Goal: Transaction & Acquisition: Book appointment/travel/reservation

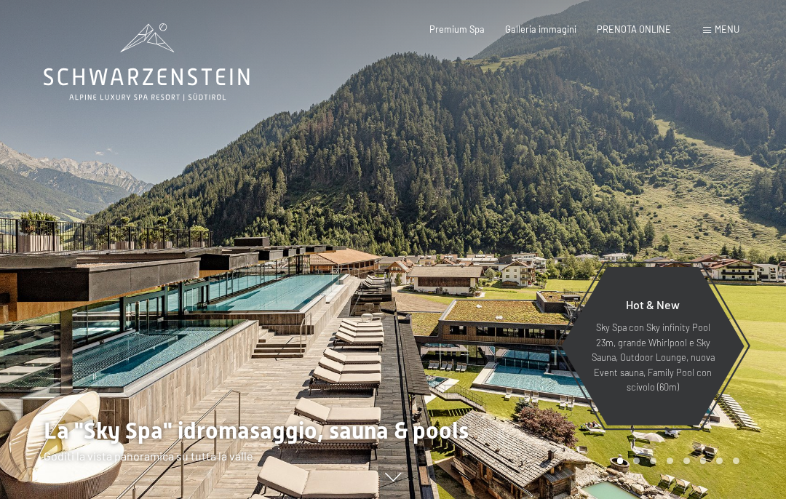
click at [637, 24] on span "PRENOTA ONLINE" at bounding box center [634, 29] width 74 height 12
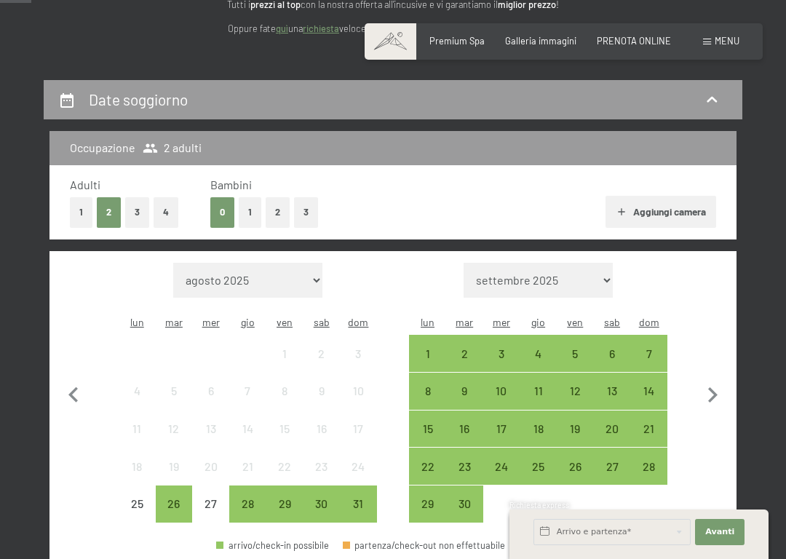
scroll to position [214, 0]
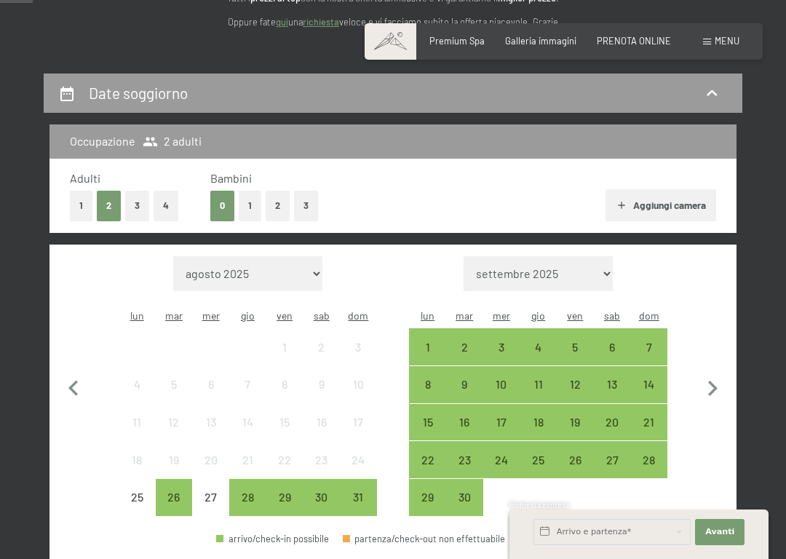
click at [701, 382] on icon "button" at bounding box center [712, 388] width 31 height 31
select select "[DATE]"
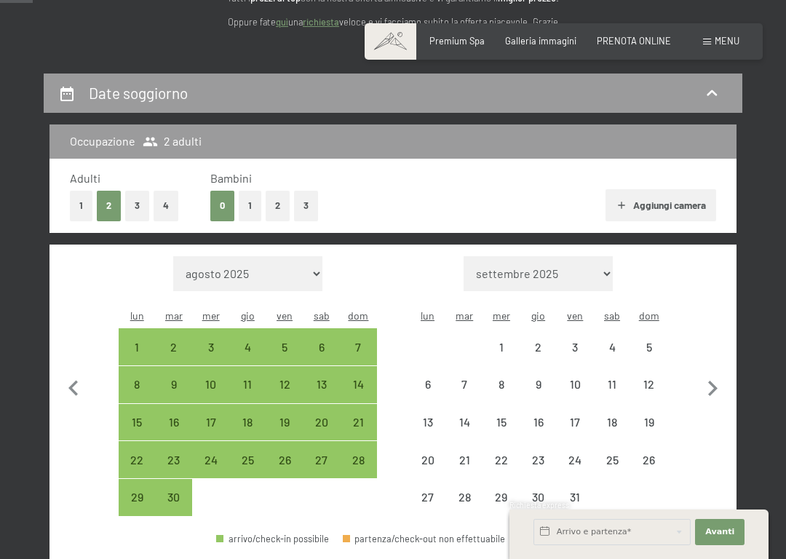
select select "[DATE]"
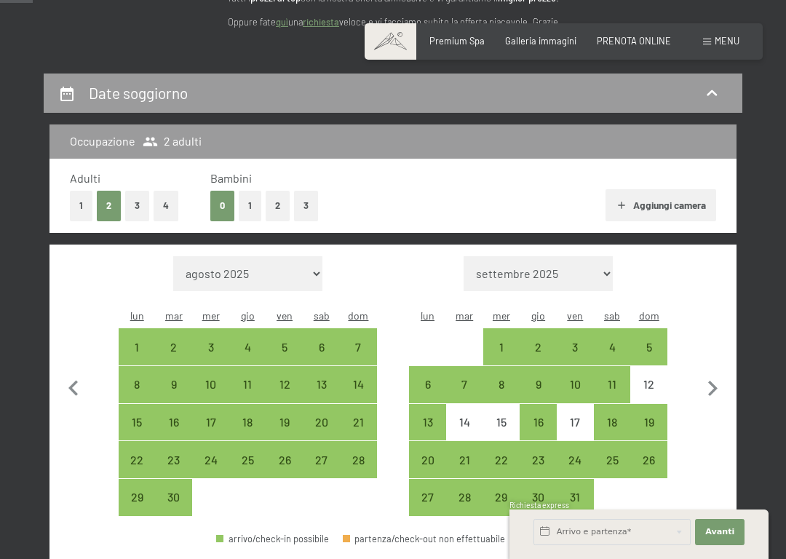
click at [570, 341] on div "3" at bounding box center [575, 358] width 34 height 34
select select "[DATE]"
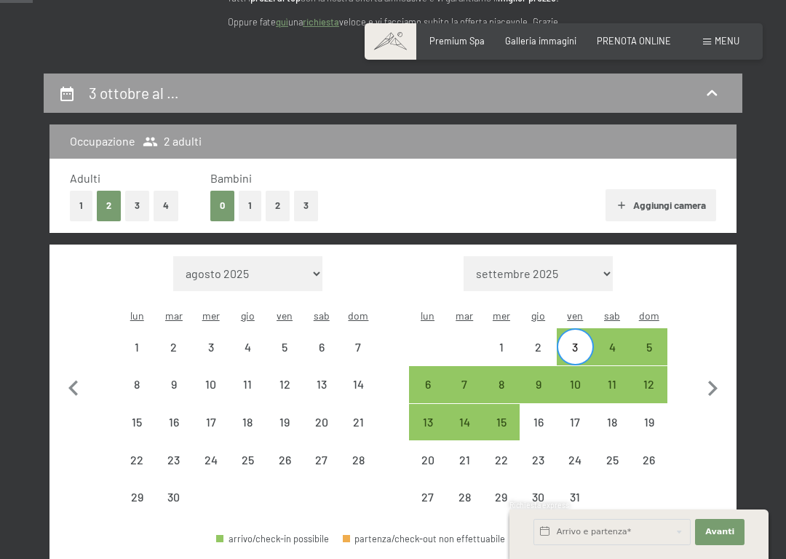
click at [657, 330] on div "5" at bounding box center [648, 347] width 34 height 34
select select "[DATE]"
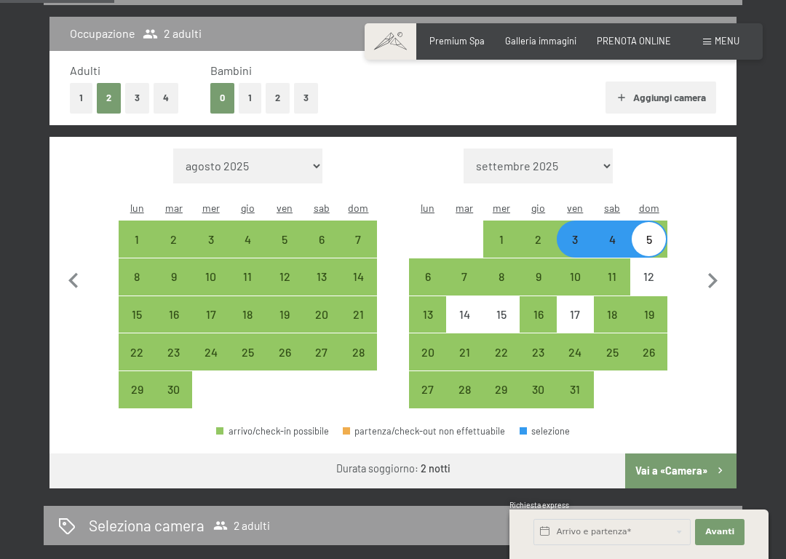
scroll to position [325, 0]
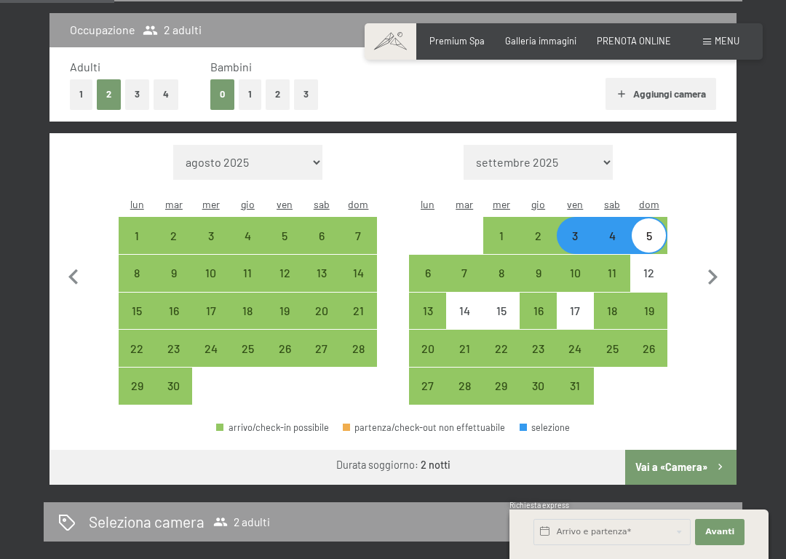
click at [671, 450] on button "Vai a «Camera»" at bounding box center [680, 467] width 111 height 35
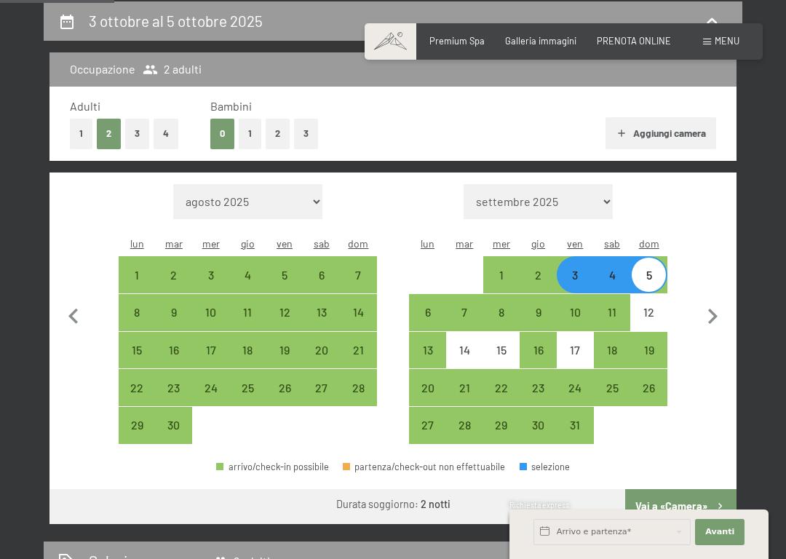
select select "[DATE]"
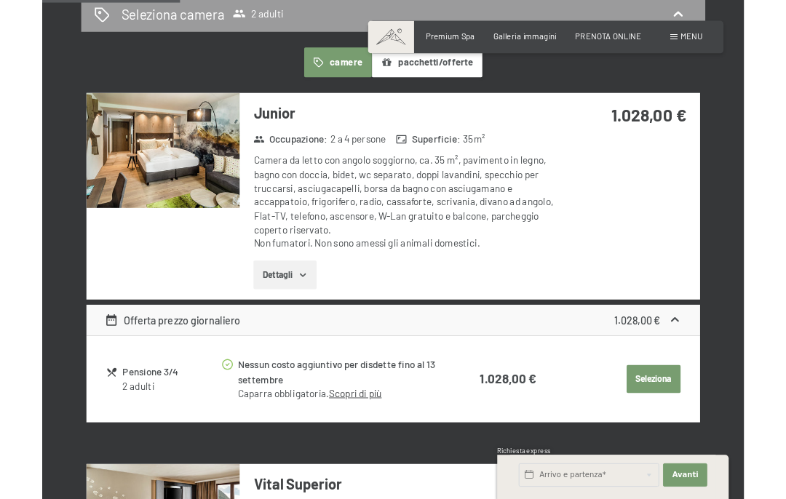
scroll to position [406, 0]
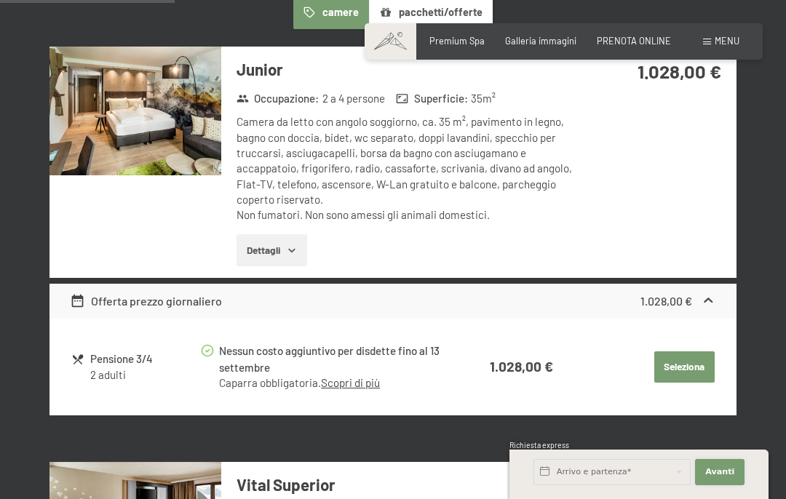
click at [726, 484] on button "Avanti Nascondere i campi dell'indirizzo" at bounding box center [719, 472] width 49 height 26
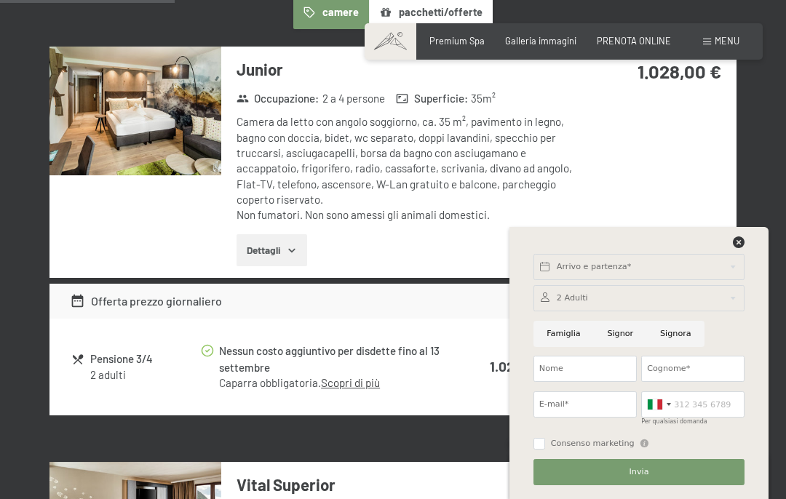
click at [730, 249] on div at bounding box center [639, 245] width 216 height 18
click at [733, 245] on icon at bounding box center [739, 242] width 12 height 12
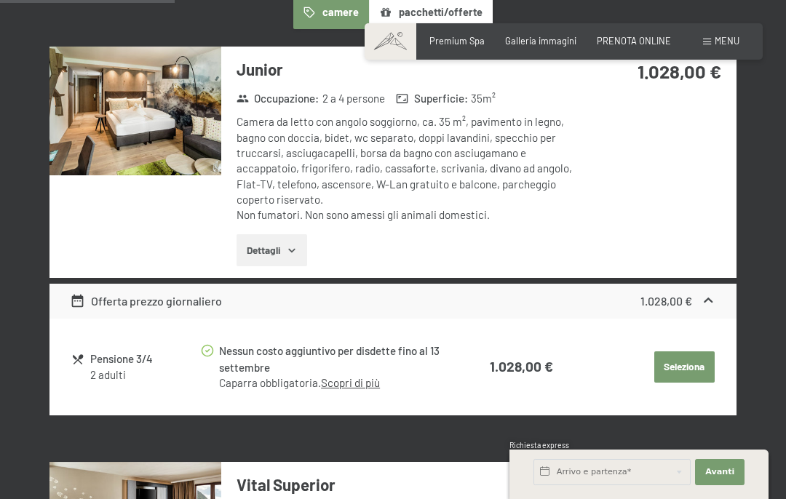
click at [682, 361] on button "Seleziona" at bounding box center [684, 367] width 60 height 32
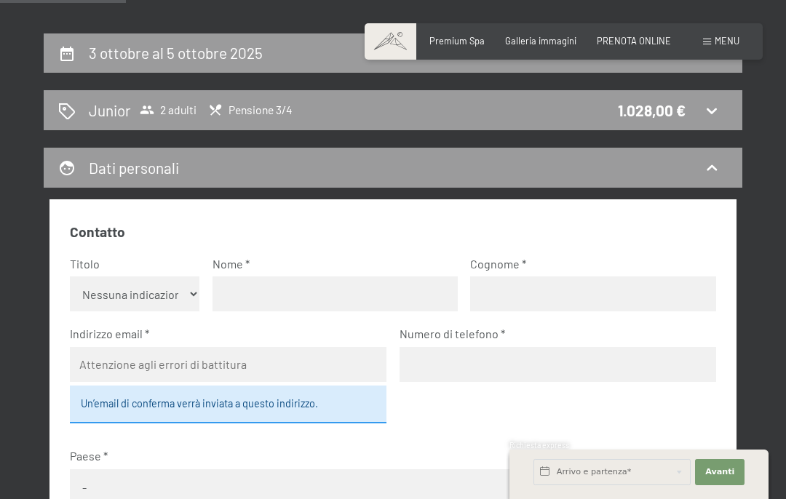
scroll to position [252, 0]
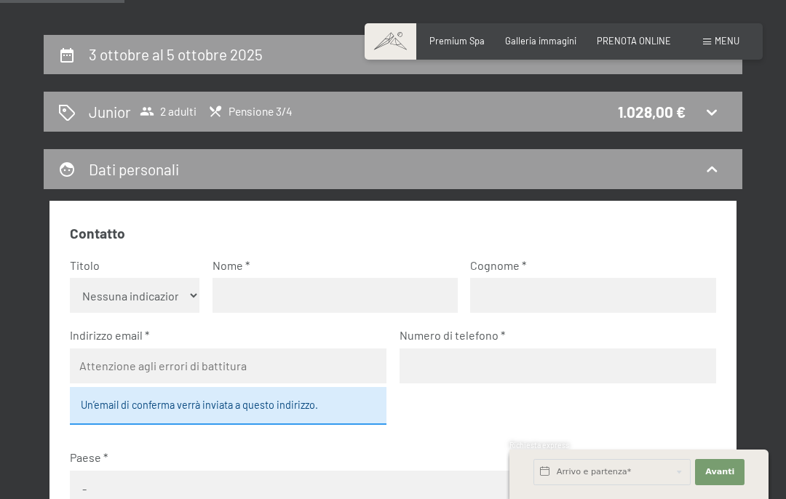
click at [720, 107] on icon at bounding box center [711, 111] width 17 height 17
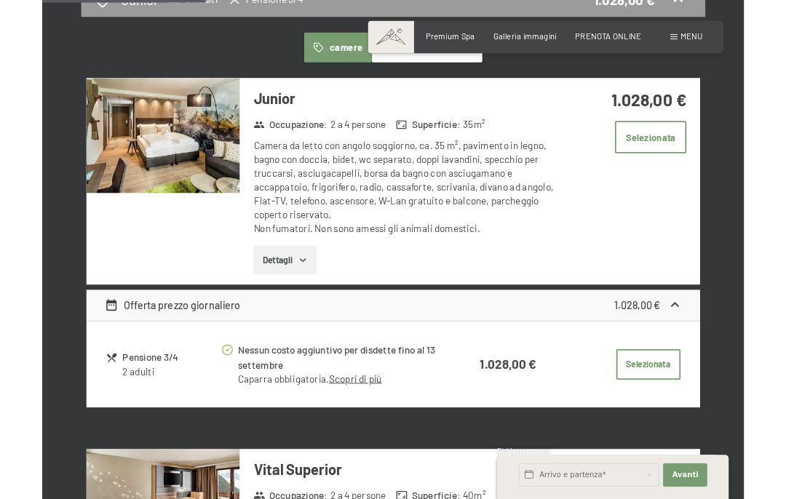
scroll to position [424, 0]
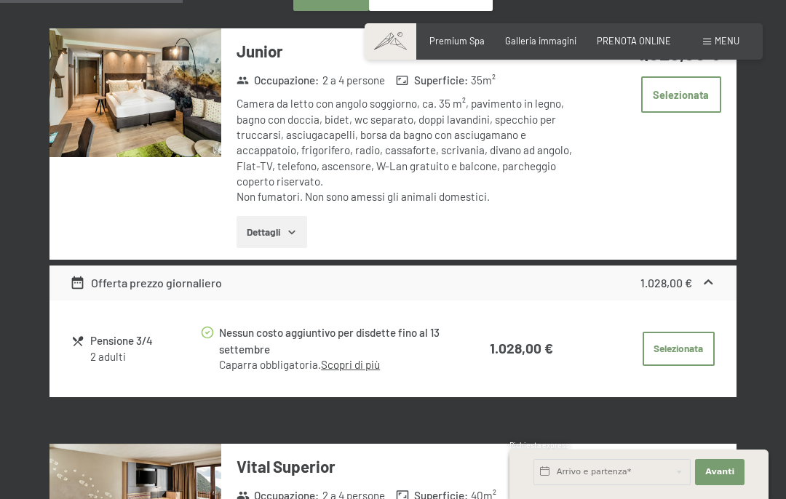
click at [680, 341] on button "Selezionata" at bounding box center [678, 349] width 72 height 35
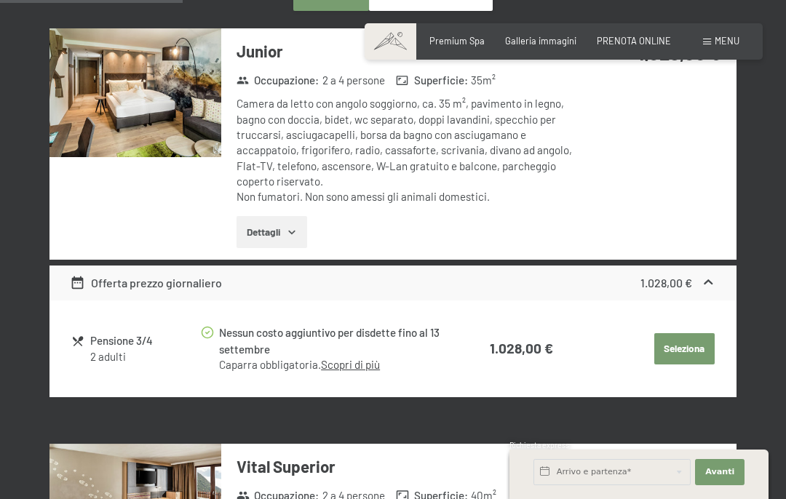
click at [687, 354] on button "Seleziona" at bounding box center [684, 349] width 60 height 32
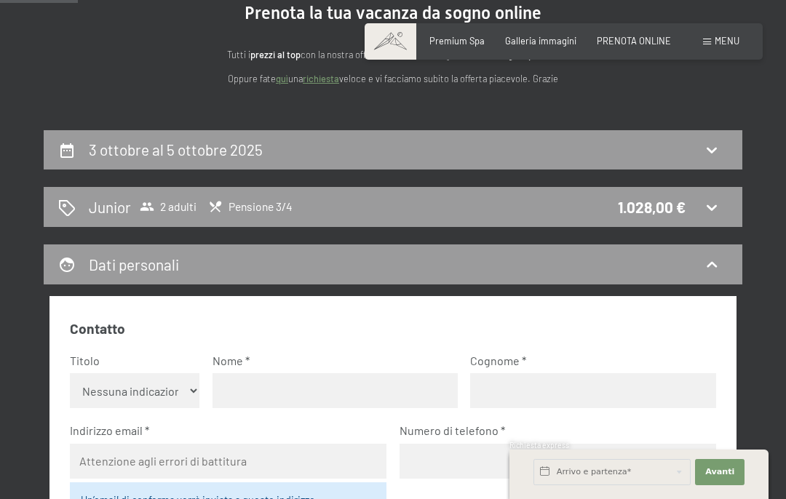
scroll to position [156, 0]
click at [717, 153] on icon at bounding box center [711, 149] width 17 height 17
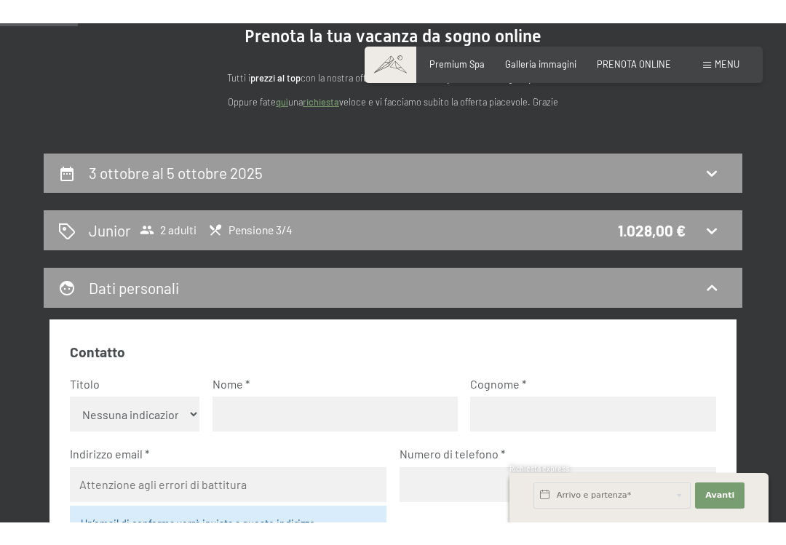
scroll to position [286, 0]
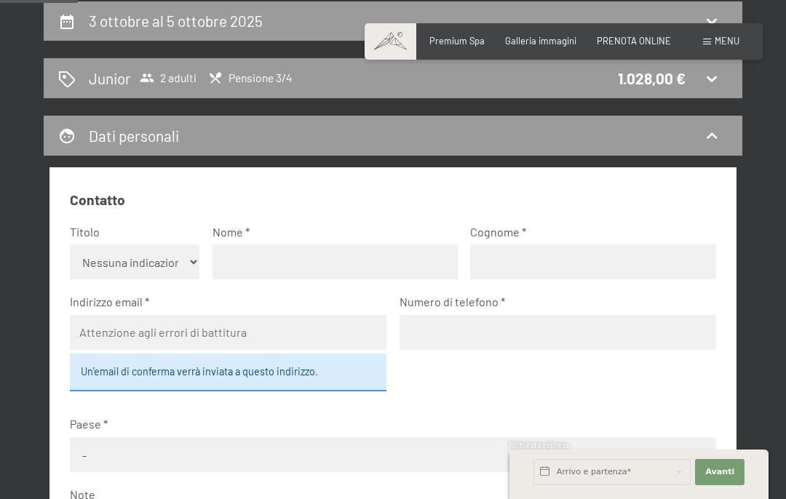
select select "[DATE]"
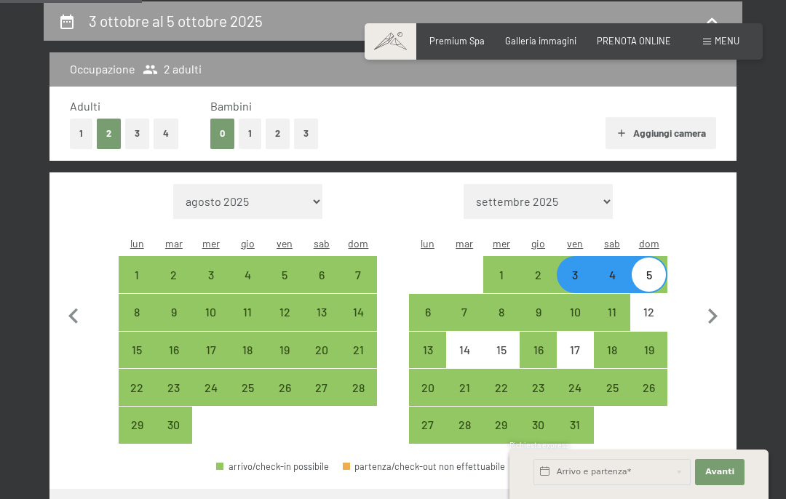
click at [642, 139] on button "Aggiungi camera" at bounding box center [660, 133] width 110 height 32
select select "[DATE]"
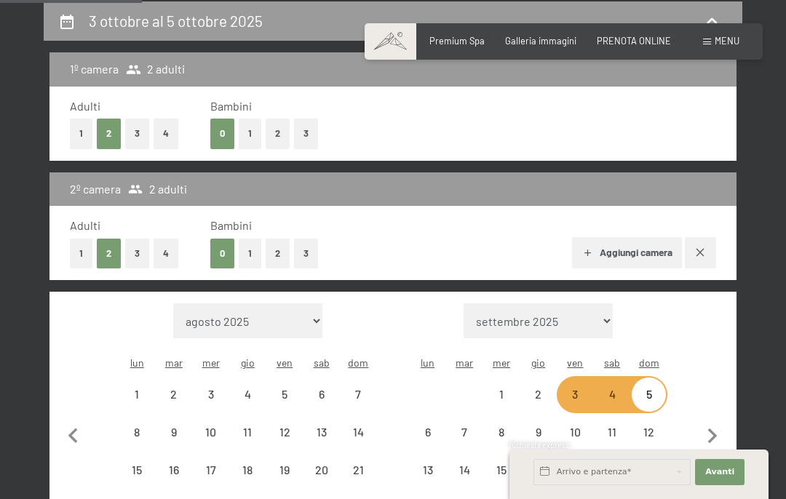
select select "[DATE]"
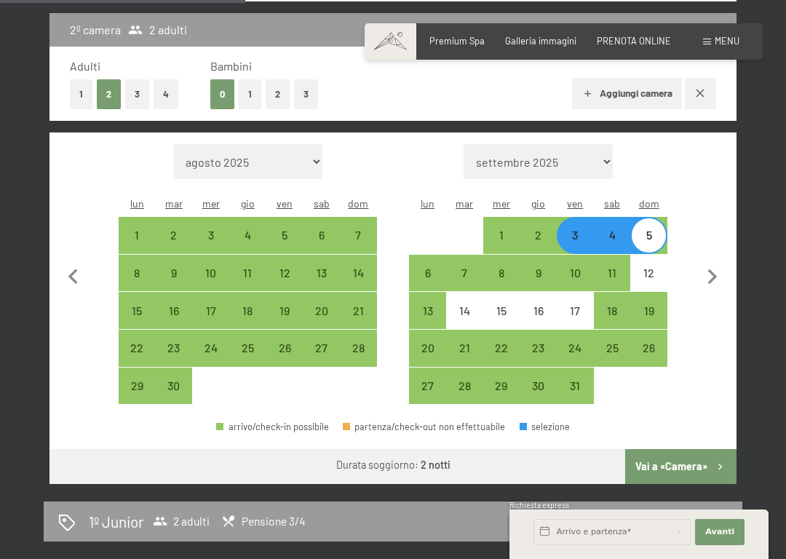
scroll to position [450, 0]
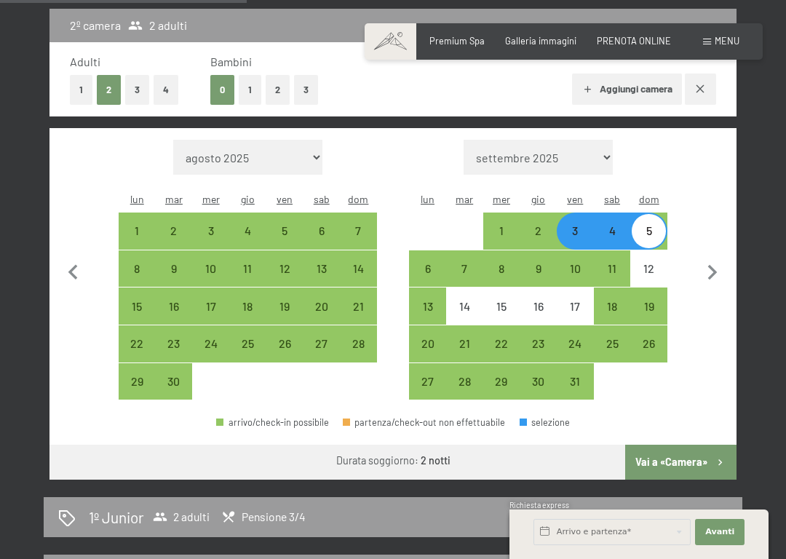
click at [674, 446] on button "Vai a «Camera»" at bounding box center [680, 462] width 111 height 35
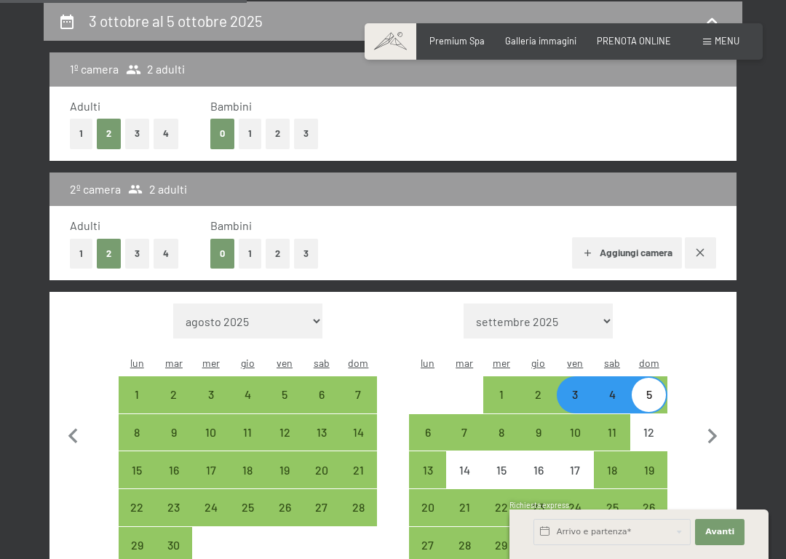
select select "[DATE]"
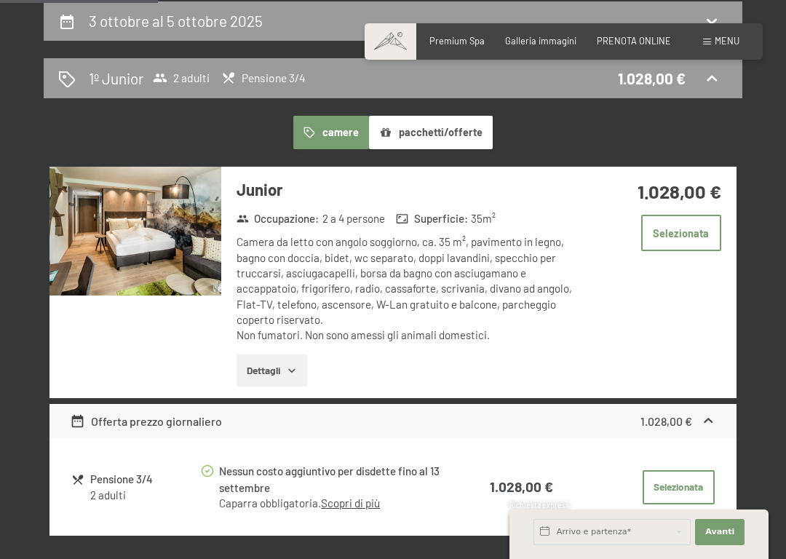
click at [673, 480] on button "Selezionata" at bounding box center [678, 487] width 72 height 35
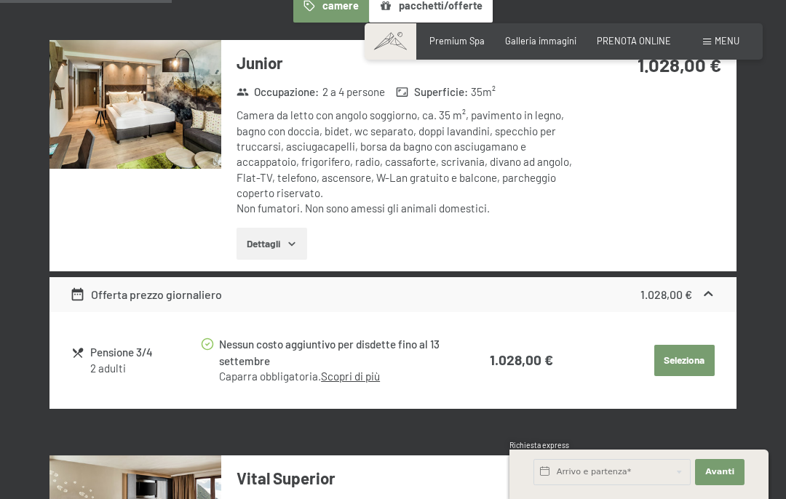
click at [684, 355] on button "Seleziona" at bounding box center [684, 361] width 60 height 32
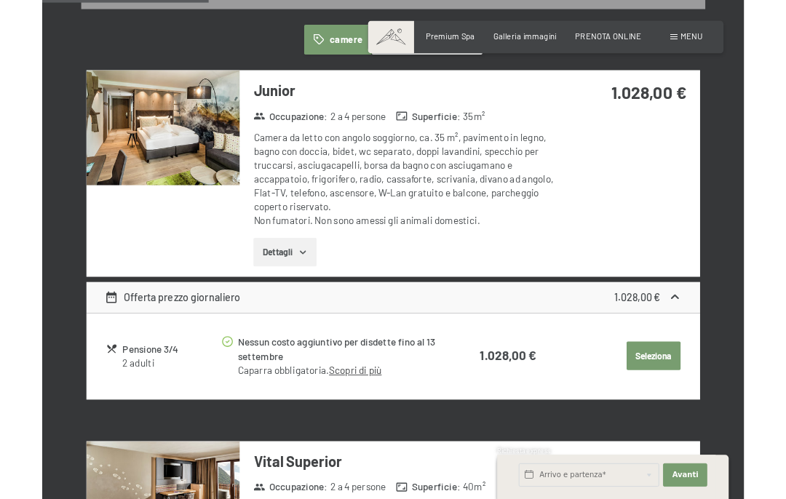
scroll to position [491, 0]
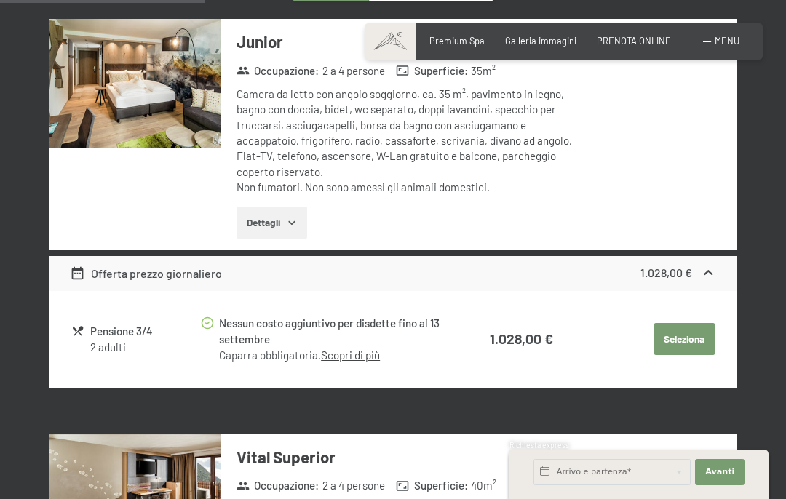
click at [675, 332] on button "Seleziona" at bounding box center [684, 339] width 60 height 32
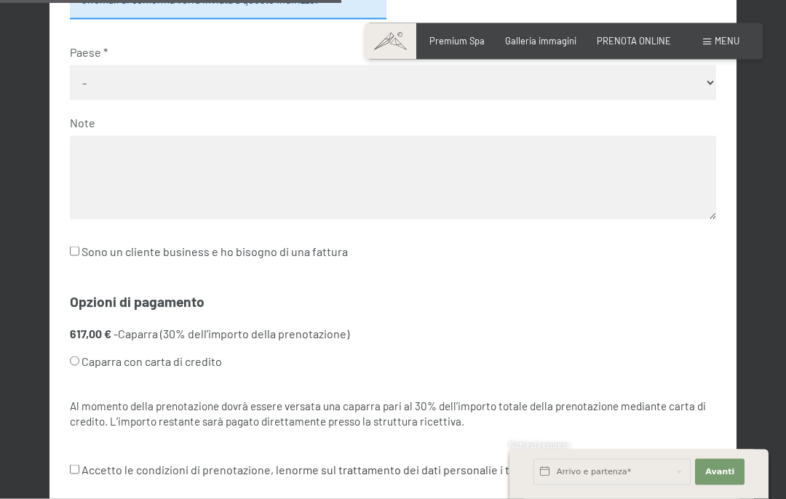
scroll to position [713, 0]
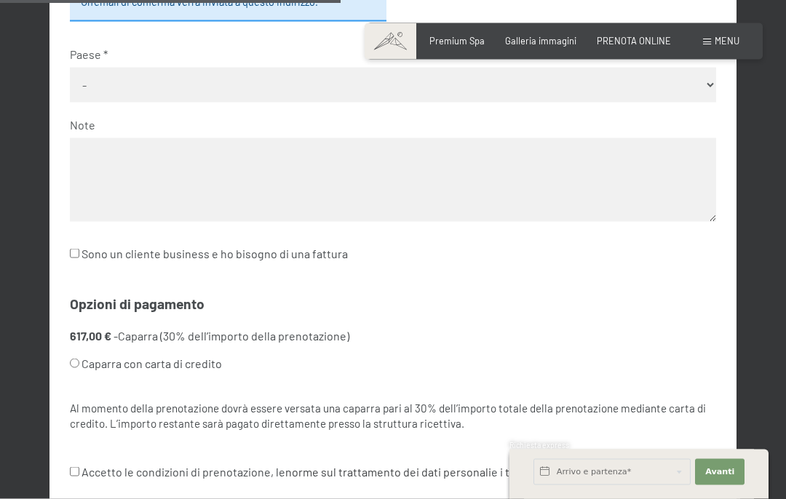
click at [79, 359] on input "Caparra con carta di credito" at bounding box center [74, 363] width 9 height 9
radio input "true"
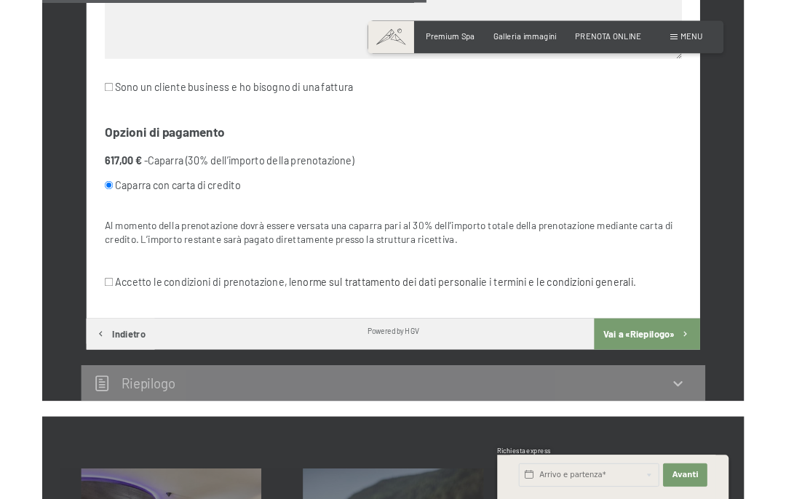
scroll to position [928, 0]
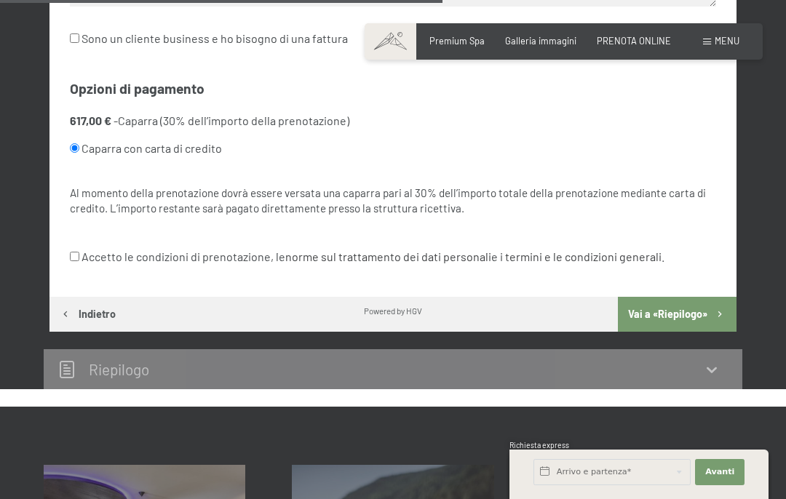
click at [86, 243] on label "Accetto le condizioni di prenotazione, le norme sul trattamento dei dati person…" at bounding box center [367, 257] width 594 height 28
click at [79, 252] on input "Accetto le condizioni di prenotazione, le norme sul trattamento dei dati person…" at bounding box center [74, 256] width 9 height 9
checkbox input "true"
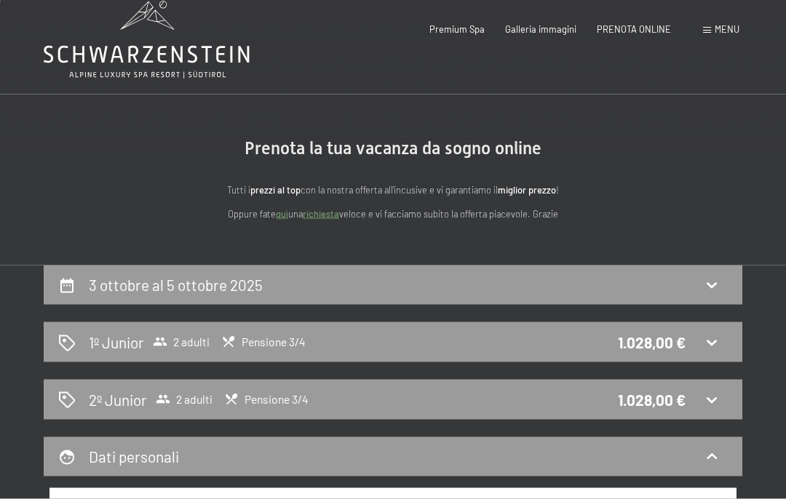
scroll to position [0, 0]
